Goal: Navigation & Orientation: Find specific page/section

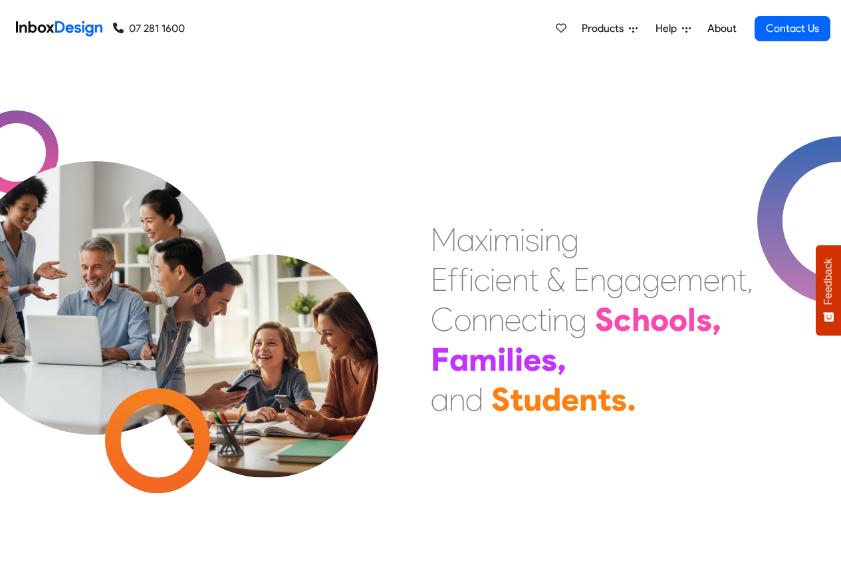
click at [722, 29] on link "About" at bounding box center [722, 28] width 37 height 27
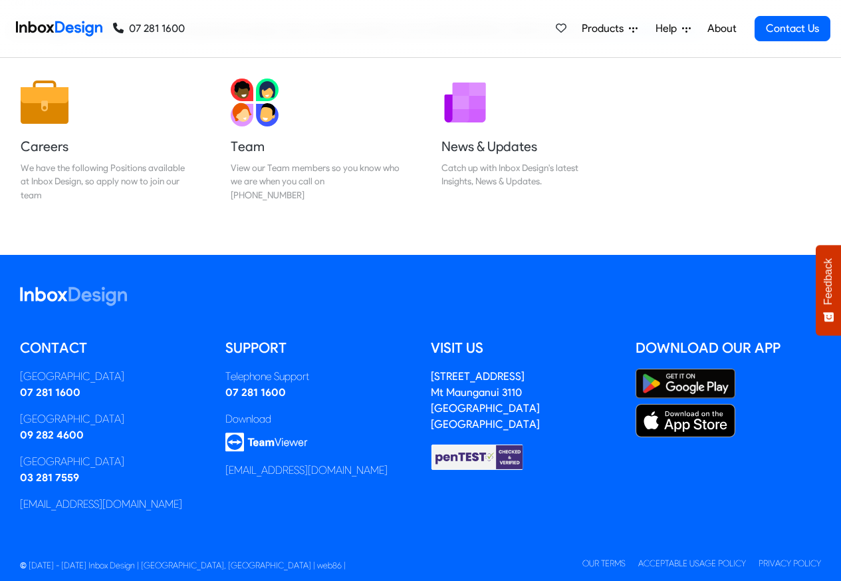
scroll to position [221, 0]
